Goal: Task Accomplishment & Management: Use online tool/utility

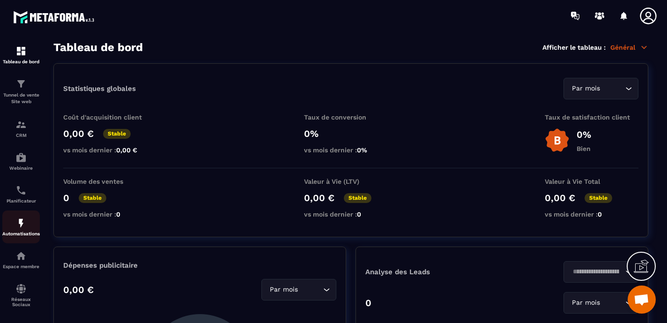
click at [19, 233] on p "Automatisations" at bounding box center [20, 233] width 37 height 5
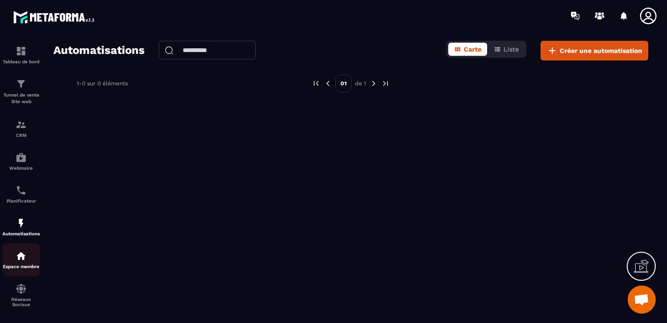
click at [22, 255] on img at bounding box center [20, 255] width 11 height 11
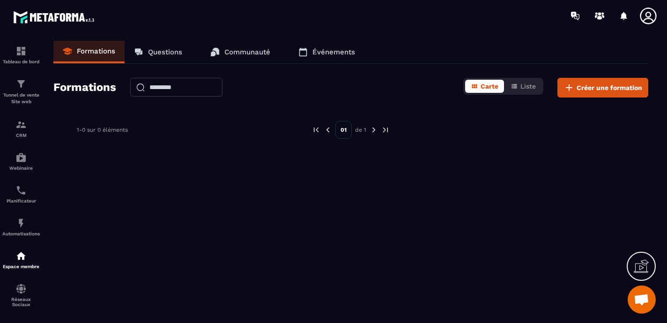
click at [247, 54] on p "Communauté" at bounding box center [247, 52] width 46 height 8
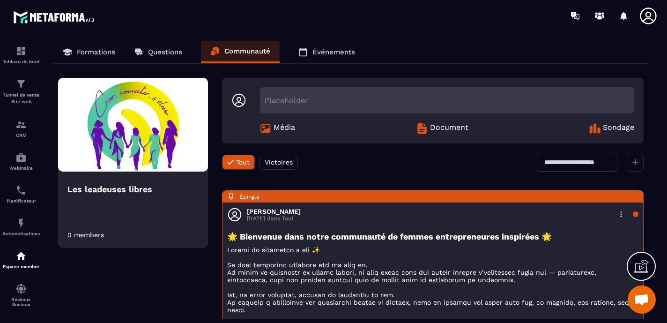
click at [331, 52] on p "Événements" at bounding box center [333, 52] width 43 height 8
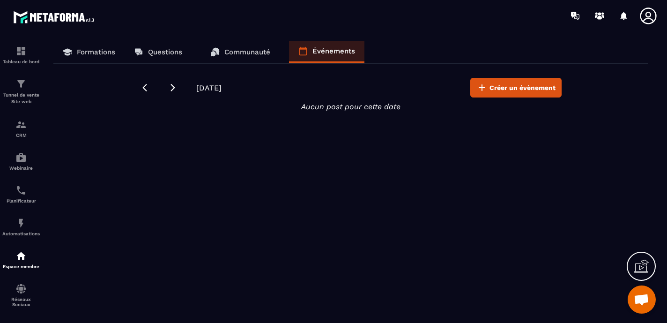
click at [258, 49] on p "Communauté" at bounding box center [247, 52] width 46 height 8
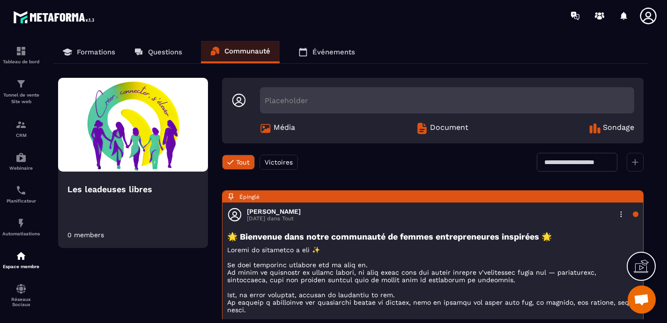
click at [637, 298] on span "Ouvrir le chat" at bounding box center [641, 300] width 15 height 13
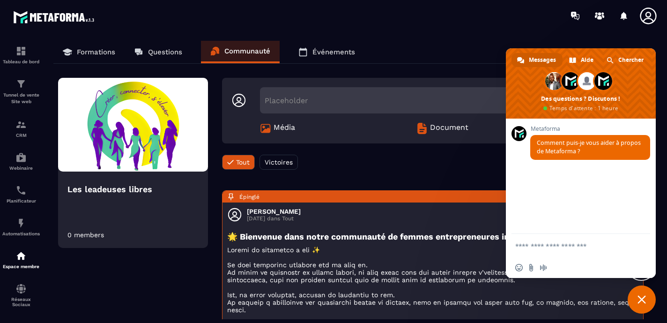
click at [365, 160] on div "Tout Victoires Tout Loading..." at bounding box center [433, 167] width 422 height 28
click at [459, 160] on div "Tout Victoires Tout Loading..." at bounding box center [433, 167] width 422 height 28
click at [479, 45] on div "Formations Questions Communauté Événements" at bounding box center [350, 52] width 595 height 23
click at [489, 20] on div at bounding box center [388, 15] width 557 height 31
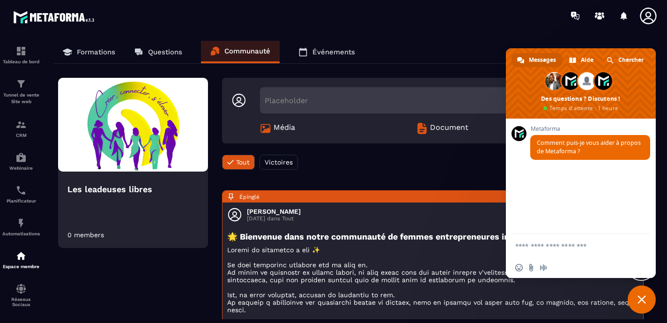
click at [644, 295] on span "Fermer le chat" at bounding box center [641, 299] width 8 height 8
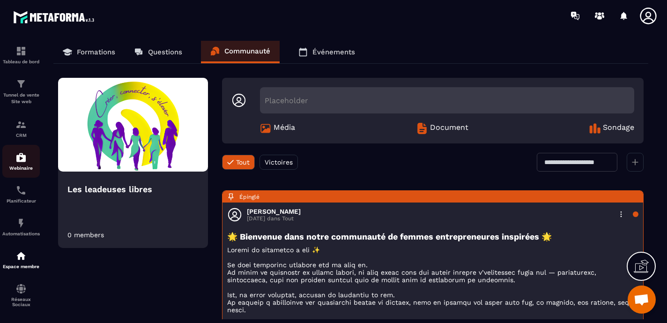
click at [18, 161] on img at bounding box center [20, 157] width 11 height 11
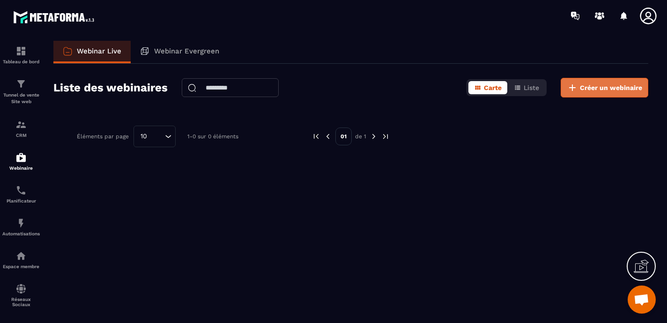
click at [614, 87] on span "Créer un webinaire" at bounding box center [611, 87] width 62 height 9
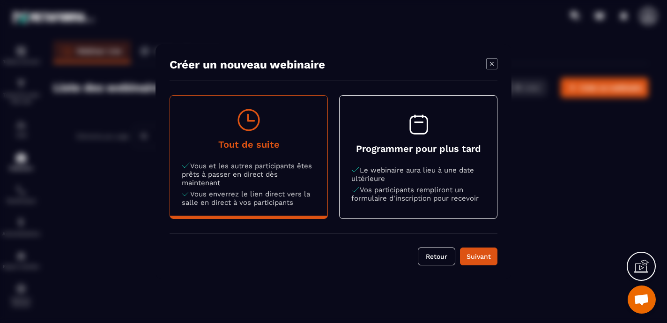
click at [469, 154] on h4 "Programmer pour plus tard" at bounding box center [418, 148] width 134 height 11
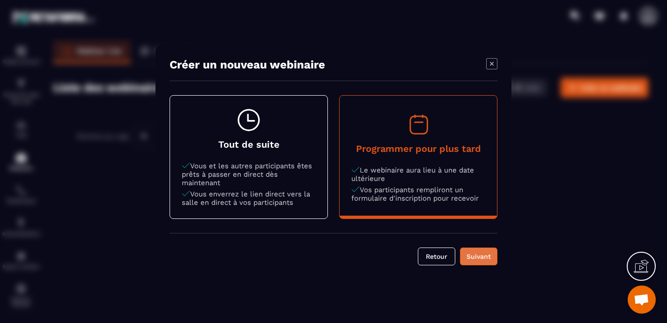
click at [476, 256] on div "Suivant" at bounding box center [478, 256] width 25 height 9
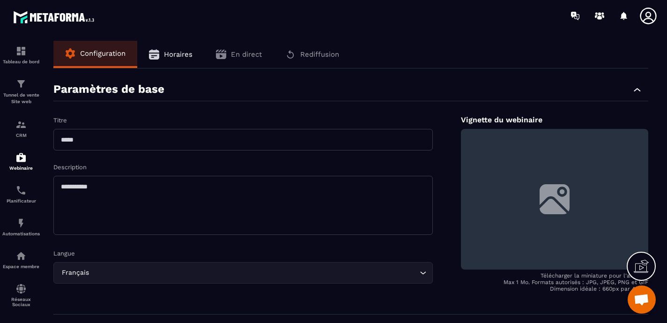
click at [178, 51] on span "Horaires" at bounding box center [178, 54] width 29 height 8
